Goal: Communication & Community: Connect with others

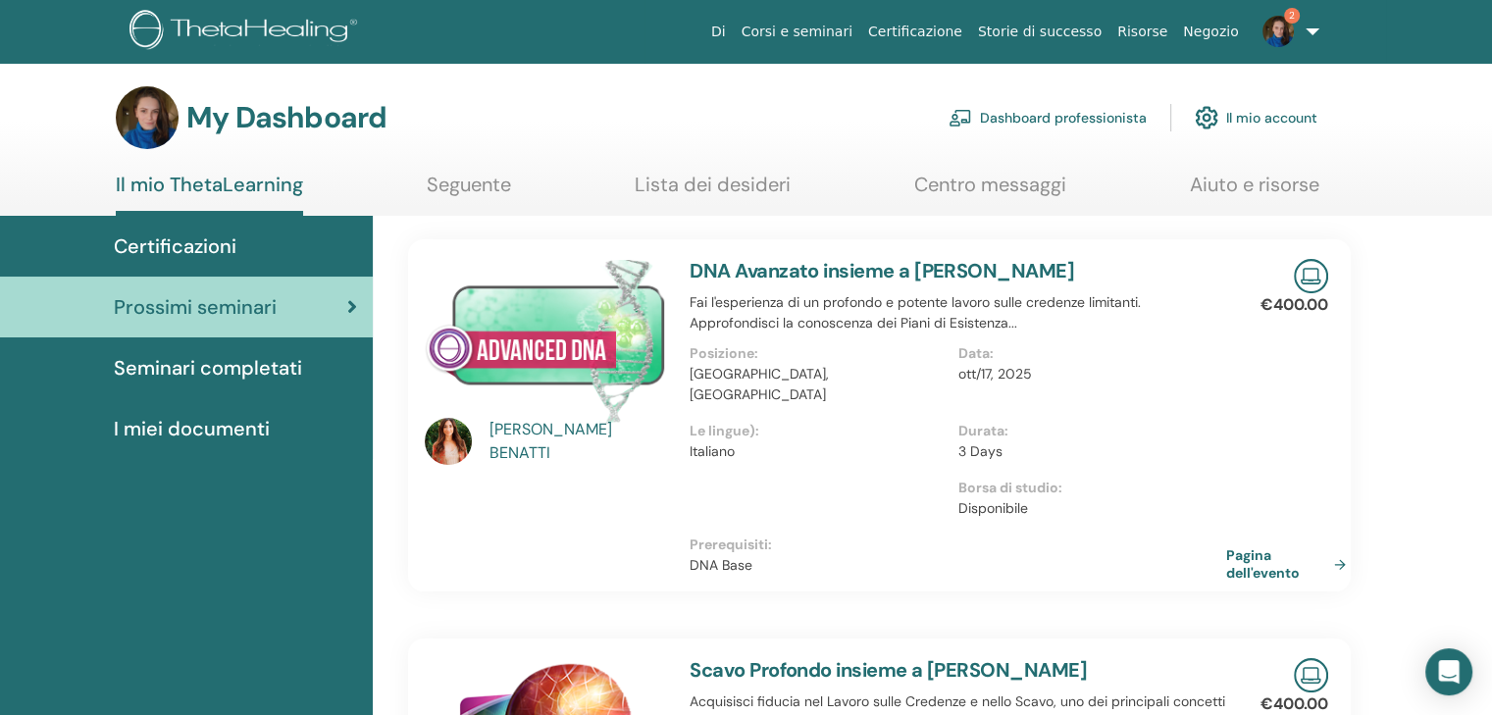
click at [1006, 168] on section "My Dashboard Dashboard professionista Il mio account Il mio ThetaLearning Segue…" at bounding box center [746, 150] width 1492 height 129
click at [1002, 195] on link "Centro messaggi" at bounding box center [990, 192] width 152 height 38
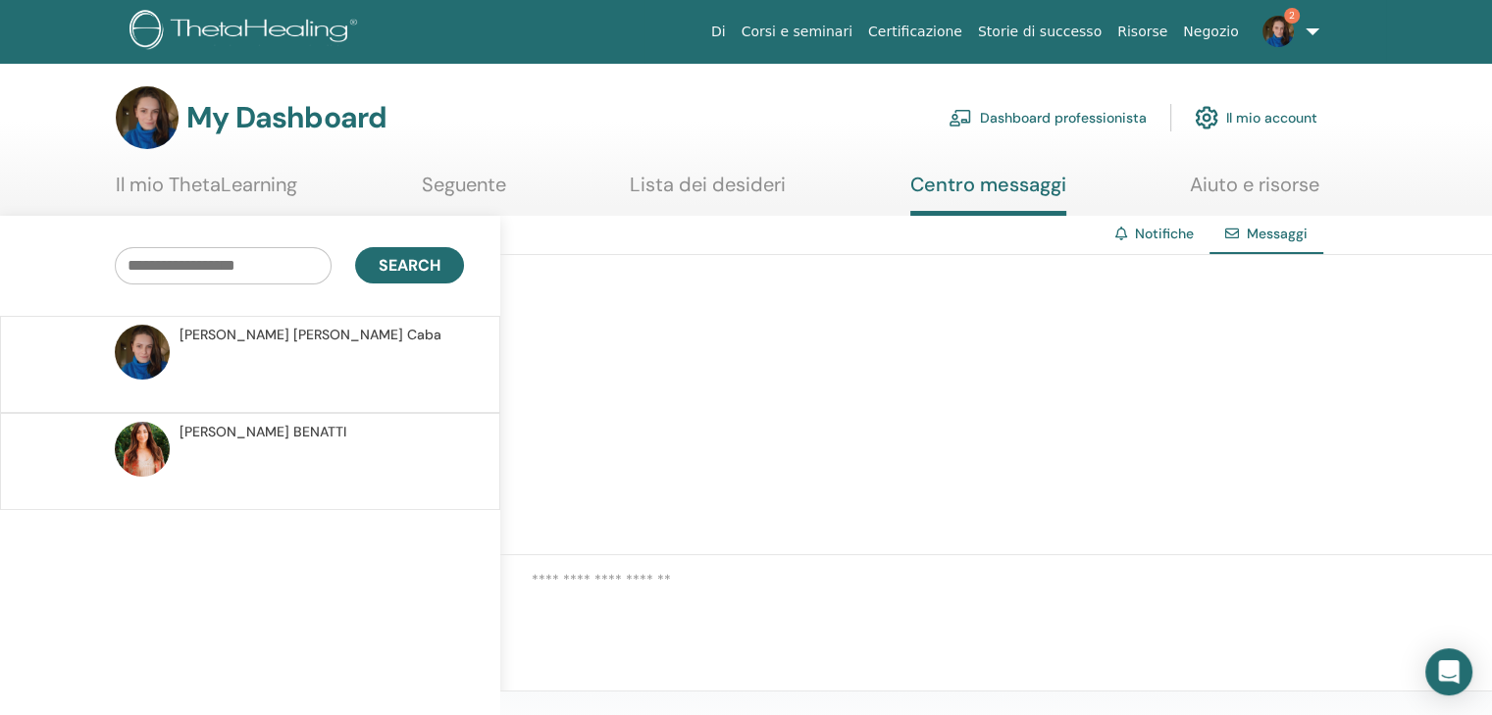
click at [274, 425] on span "[PERSON_NAME]" at bounding box center [262, 432] width 167 height 21
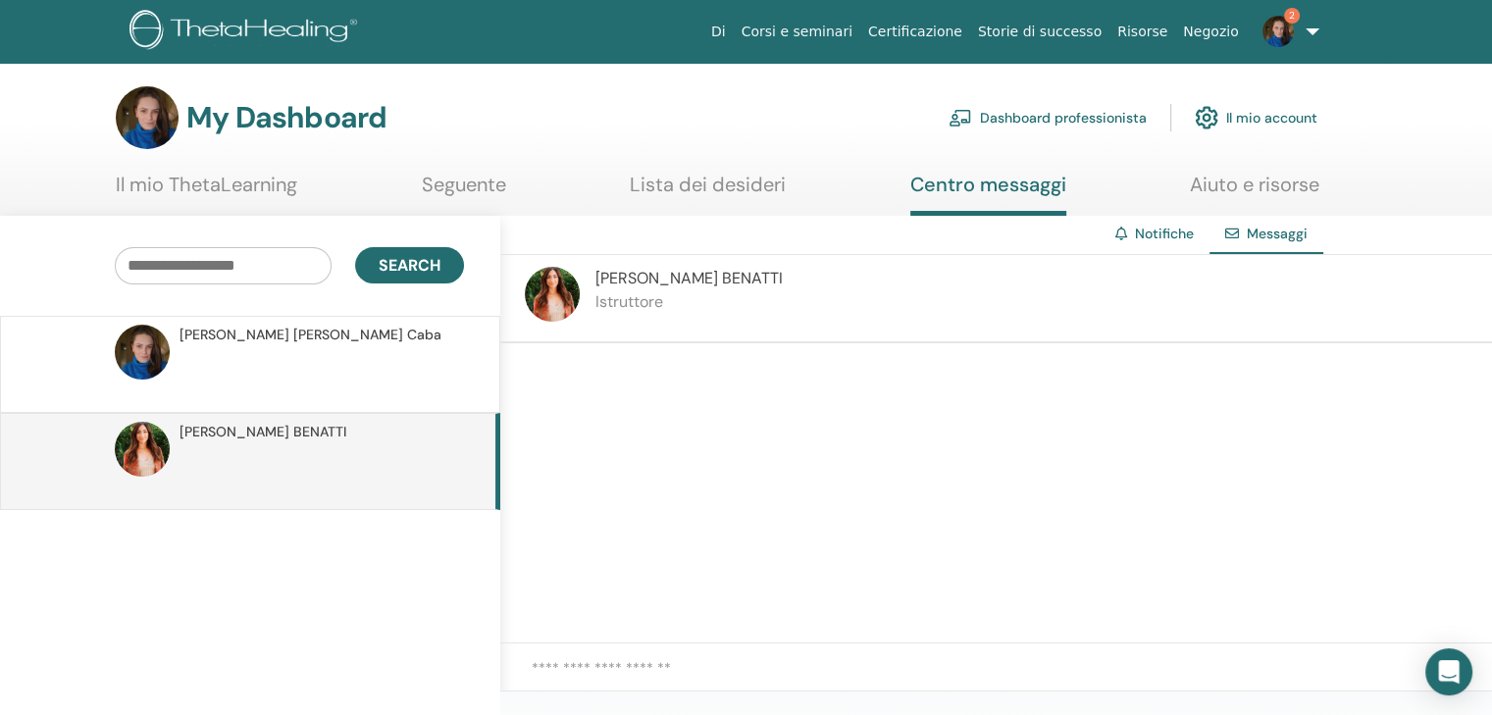
click at [690, 288] on div "[PERSON_NAME]" at bounding box center [688, 298] width 187 height 63
click at [680, 276] on span "[PERSON_NAME]" at bounding box center [688, 278] width 187 height 21
click at [537, 299] on img at bounding box center [552, 294] width 55 height 55
click at [471, 200] on link "Seguente" at bounding box center [464, 192] width 84 height 38
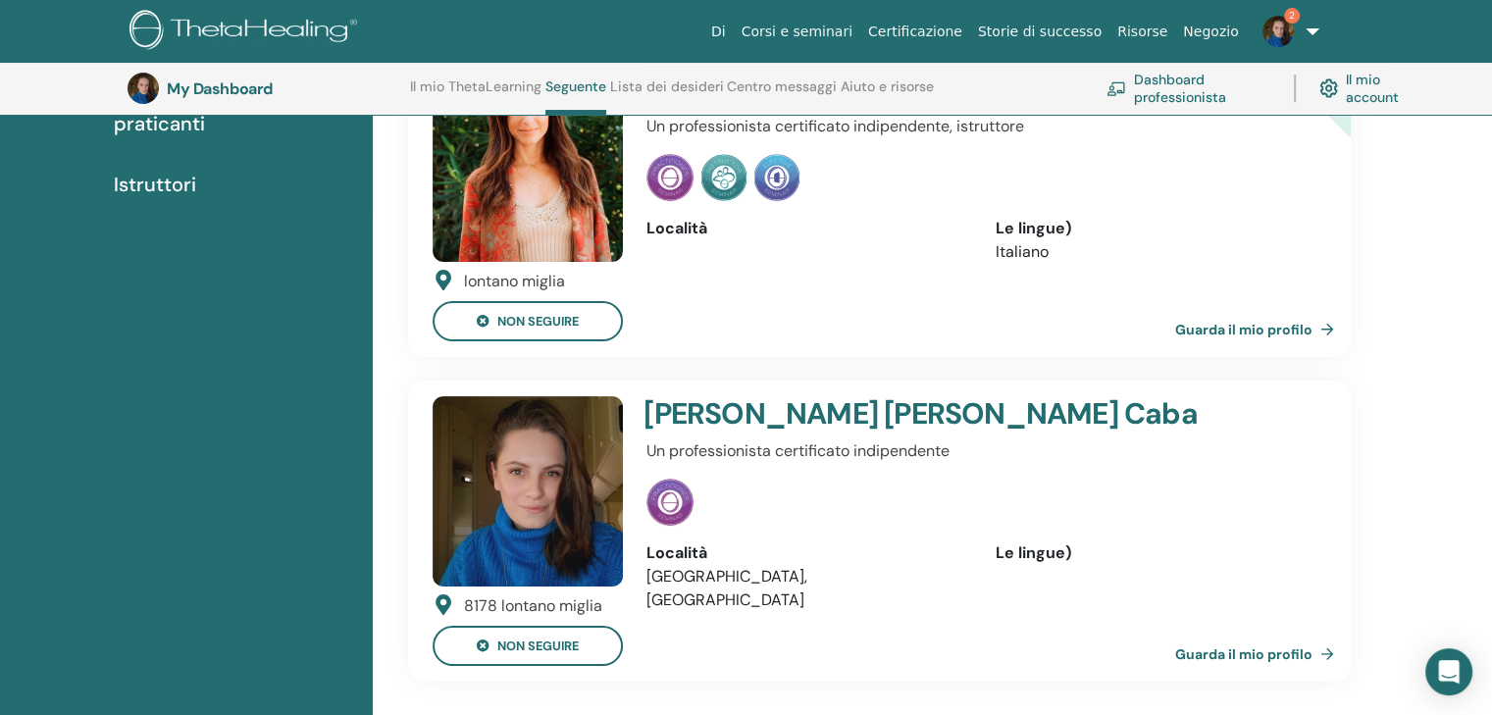
scroll to position [247, 0]
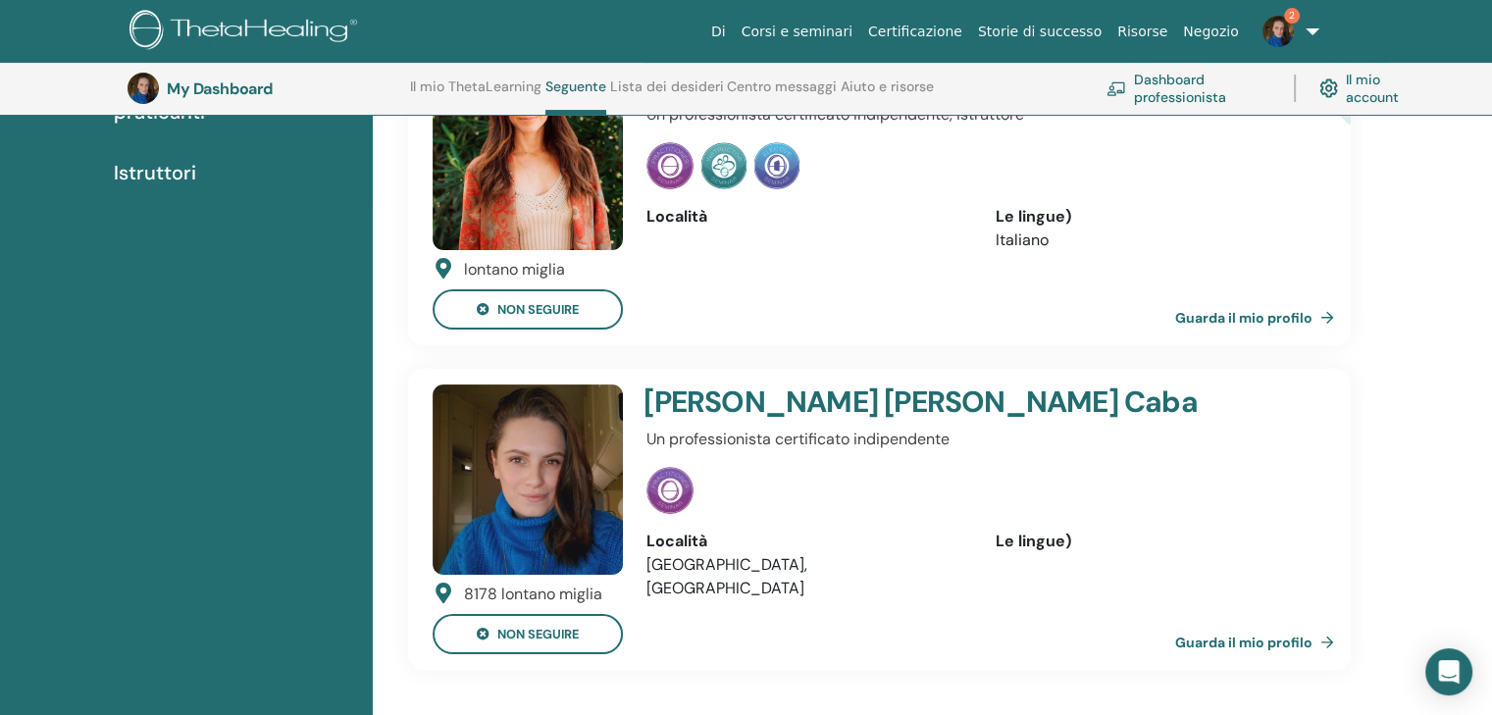
click at [1261, 323] on link "Guarda il mio profilo" at bounding box center [1258, 317] width 167 height 39
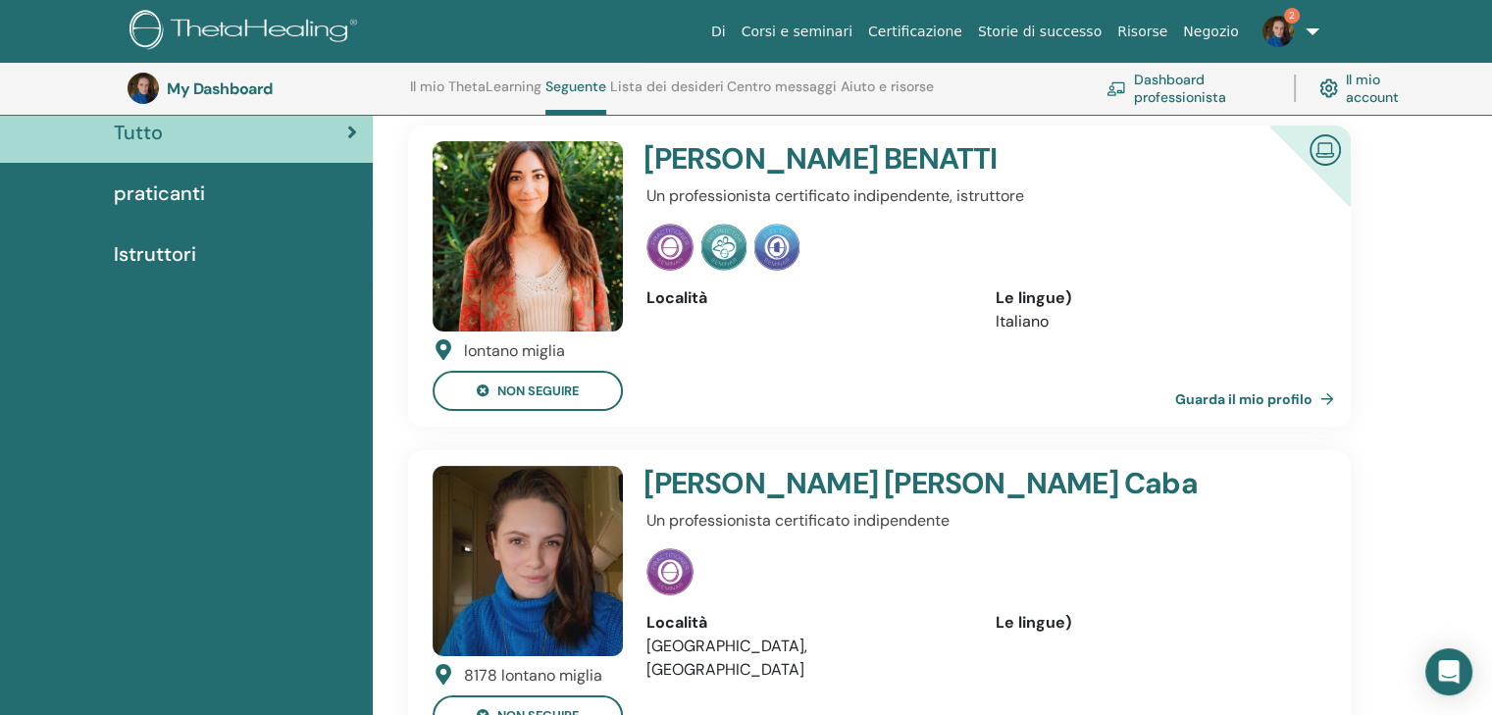
scroll to position [149, 0]
